Goal: Navigation & Orientation: Find specific page/section

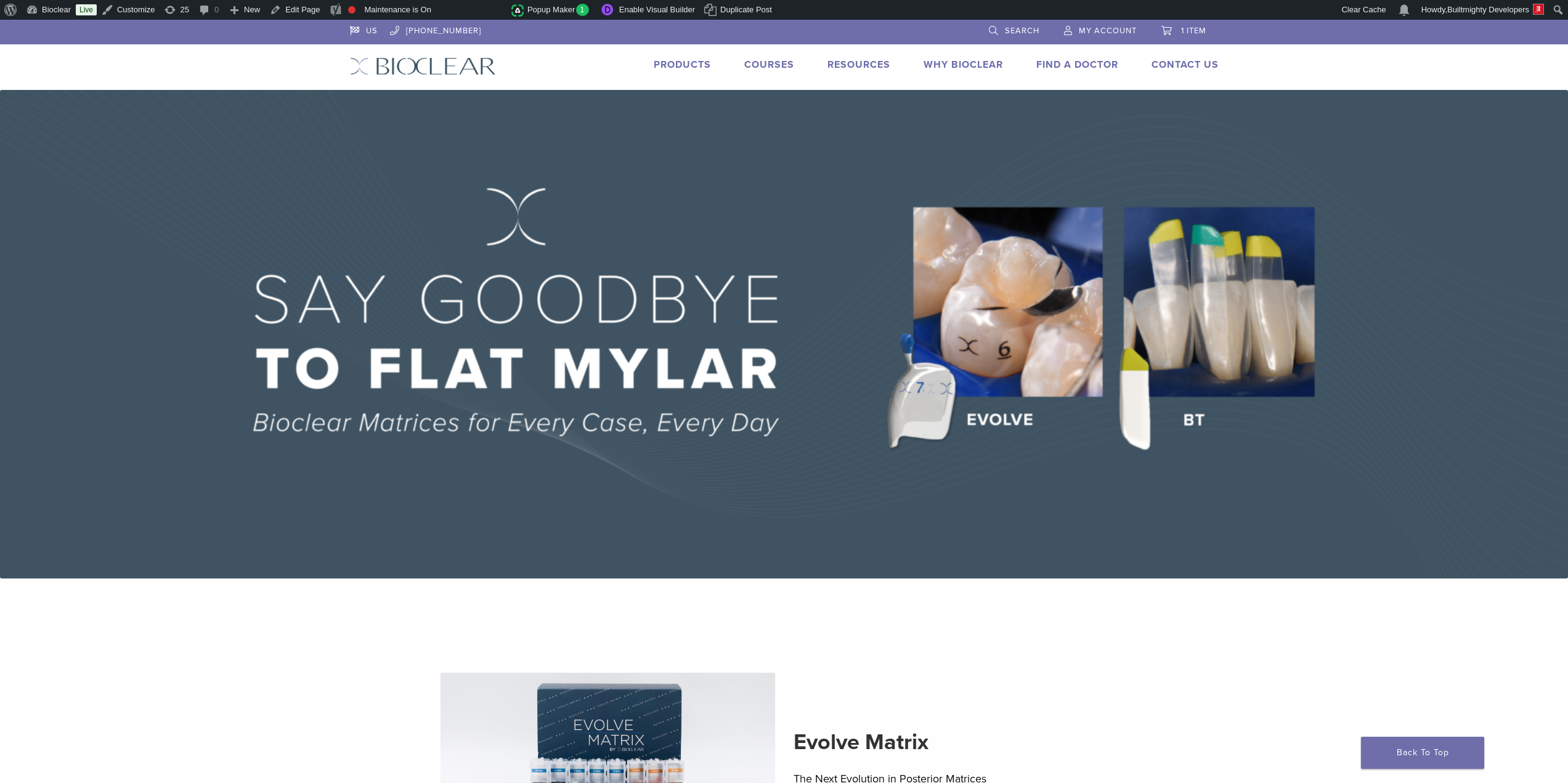
click at [680, 63] on link "Products" at bounding box center [683, 65] width 57 height 12
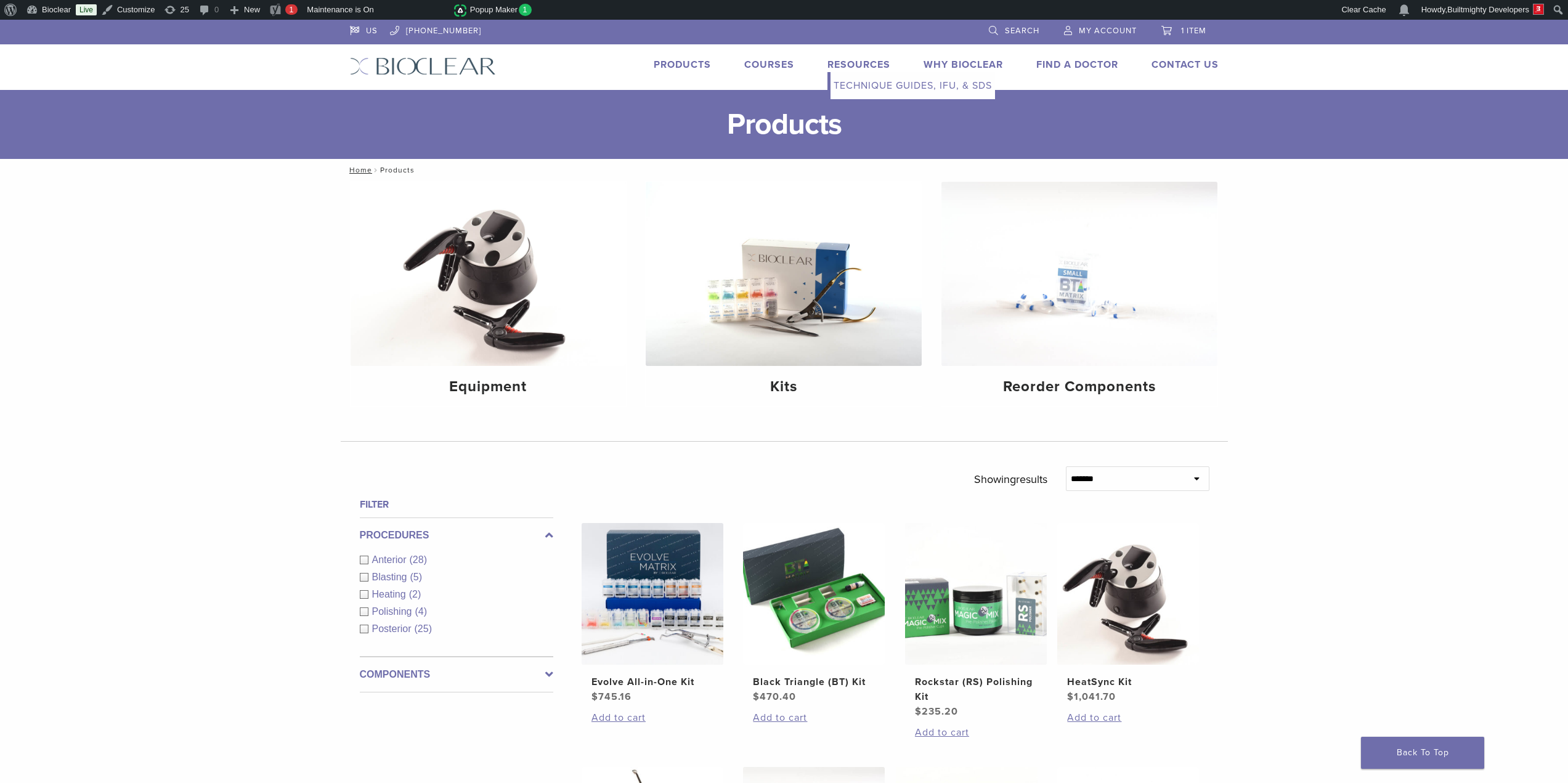
click at [885, 86] on link "Technique Guides, IFU, & SDS" at bounding box center [912, 85] width 165 height 27
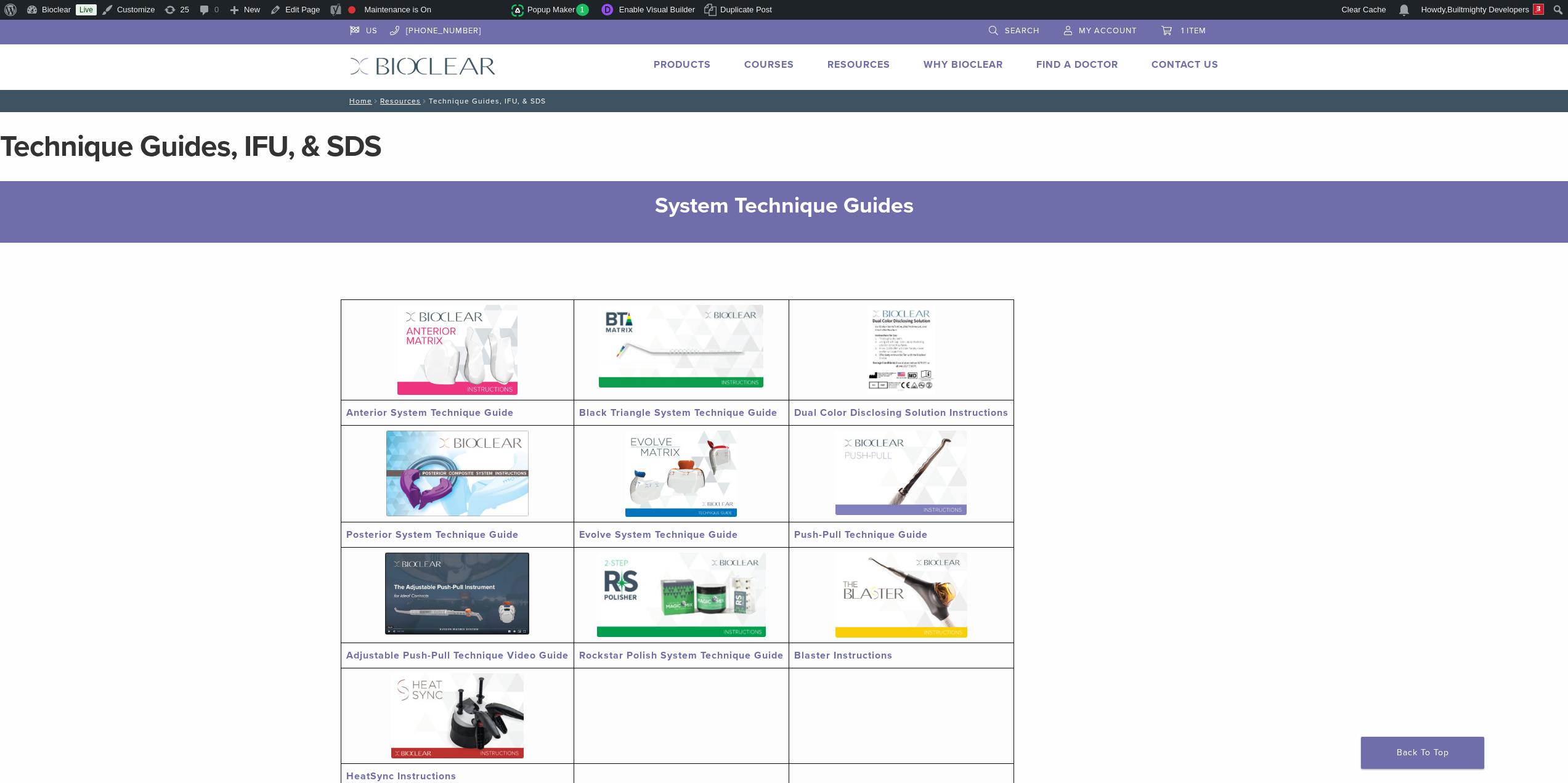
click at [1063, 63] on link "Find A Doctor" at bounding box center [1077, 65] width 82 height 12
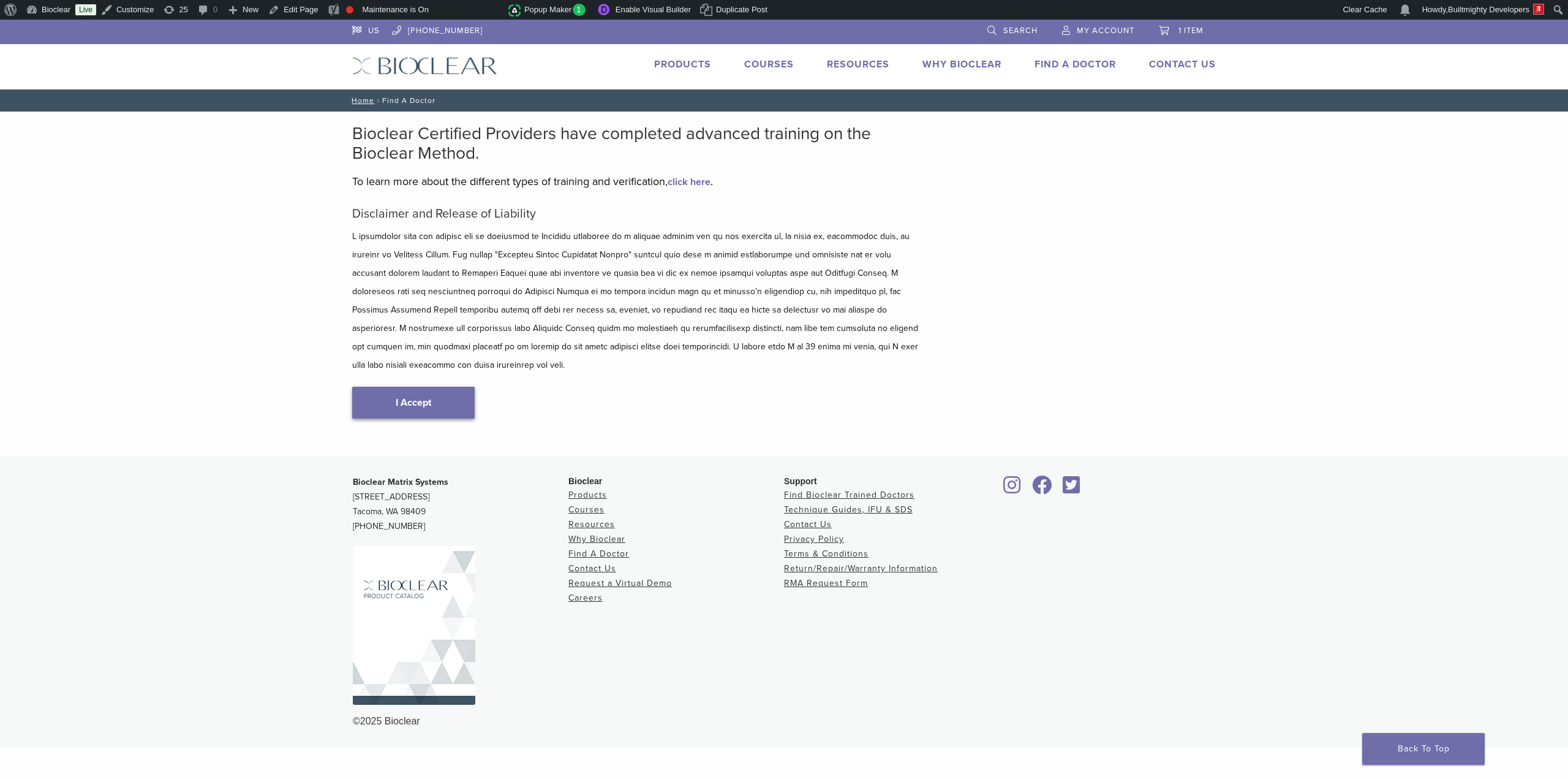
click at [449, 386] on link "I Accept" at bounding box center [413, 402] width 122 height 32
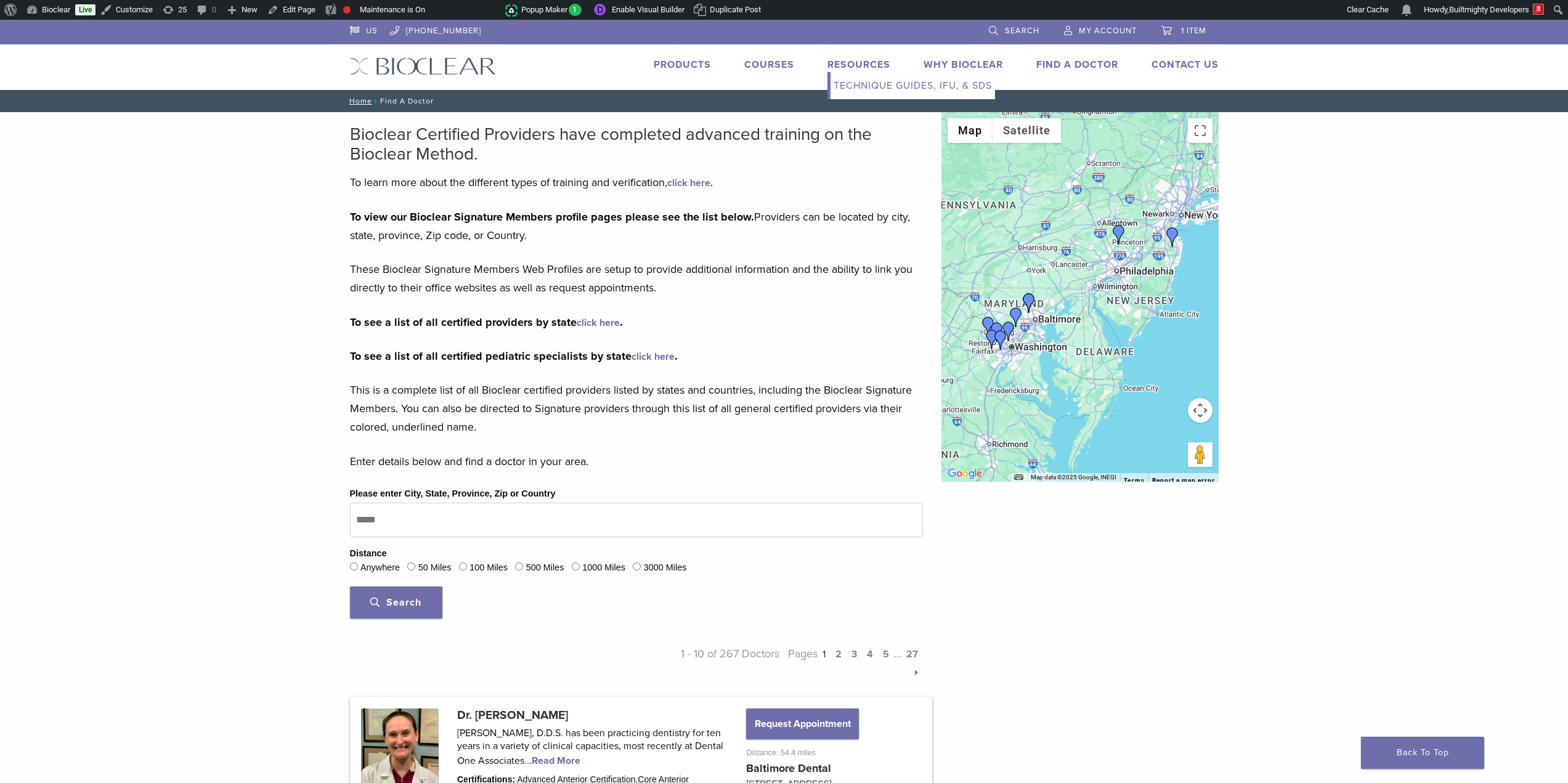
click at [860, 59] on link "Resources" at bounding box center [858, 65] width 63 height 12
click at [750, 61] on link "Courses" at bounding box center [769, 65] width 50 height 12
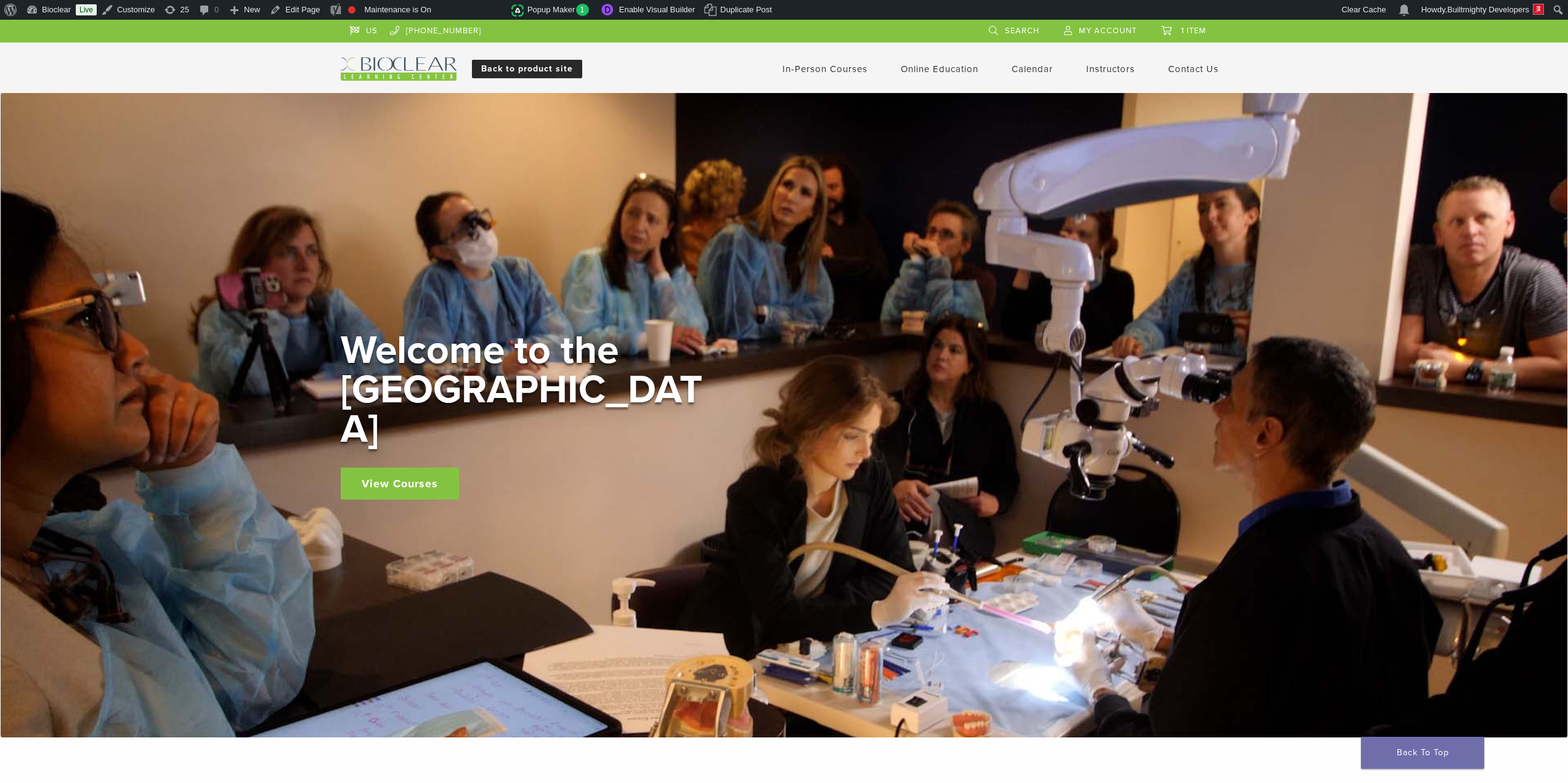
click at [552, 69] on link "Back to product site" at bounding box center [527, 69] width 110 height 19
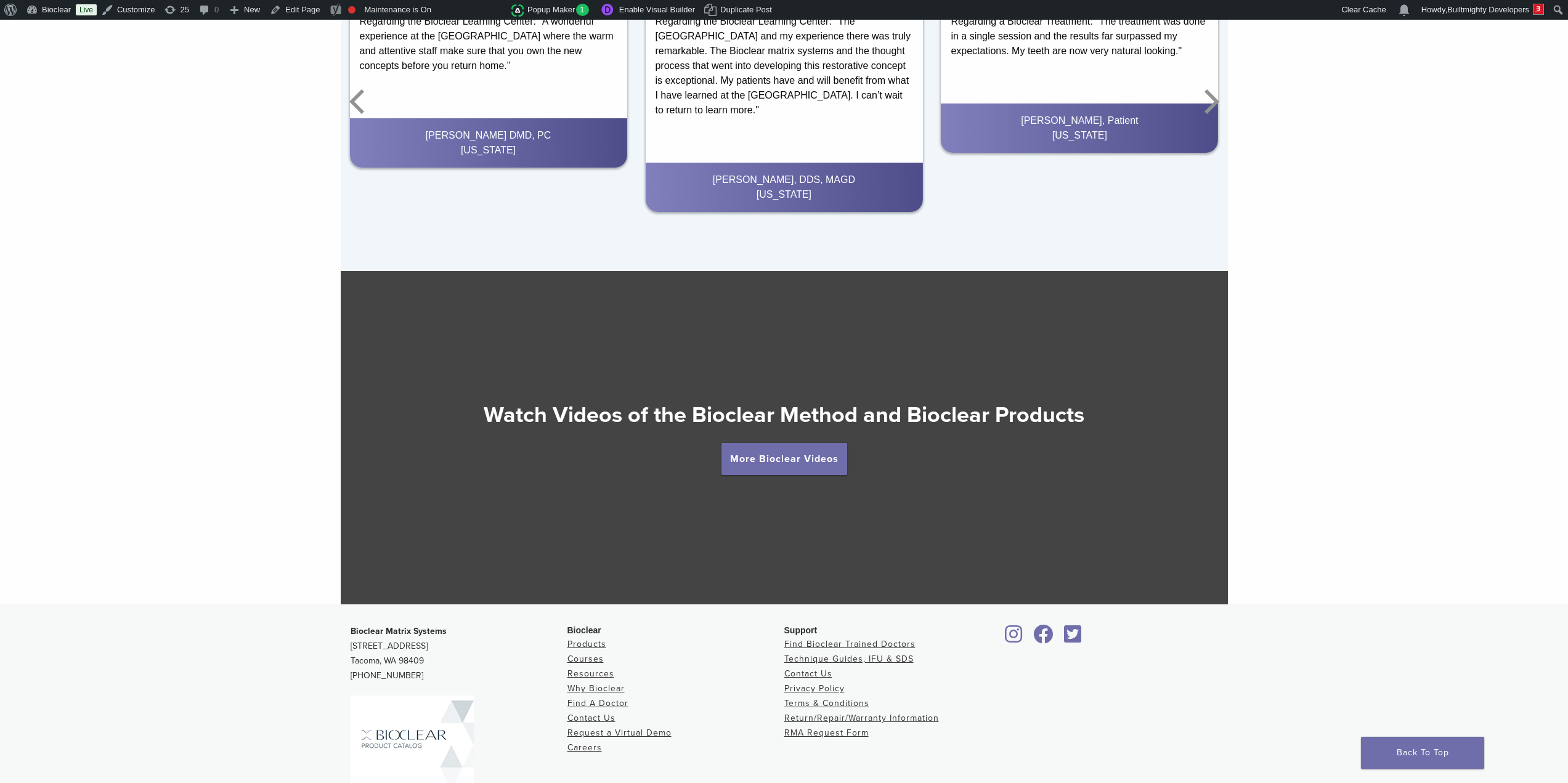
scroll to position [2247, 0]
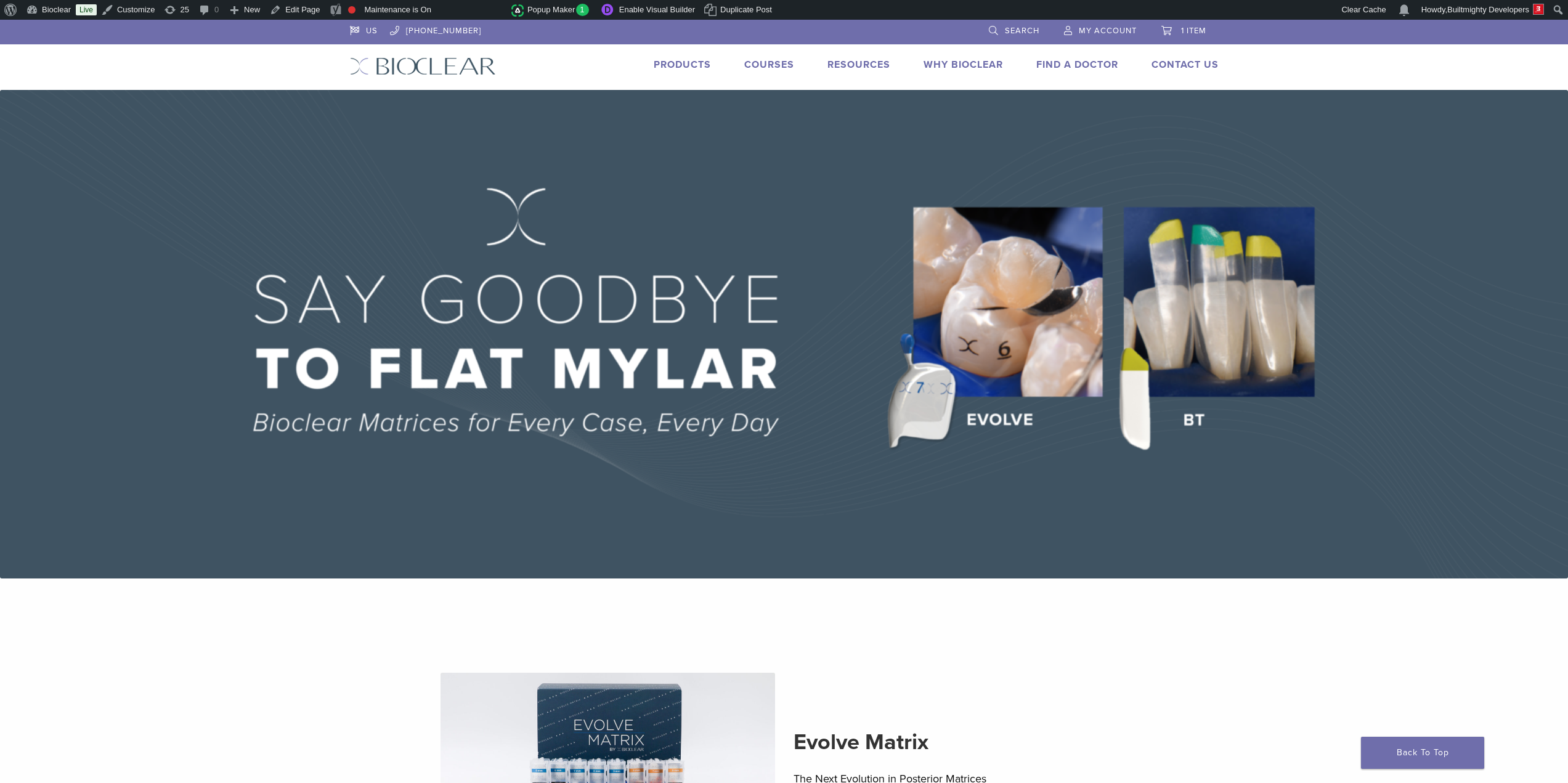
drag, startPoint x: 345, startPoint y: 197, endPoint x: 258, endPoint y: 137, distance: 105.7
